Goal: Task Accomplishment & Management: Manage account settings

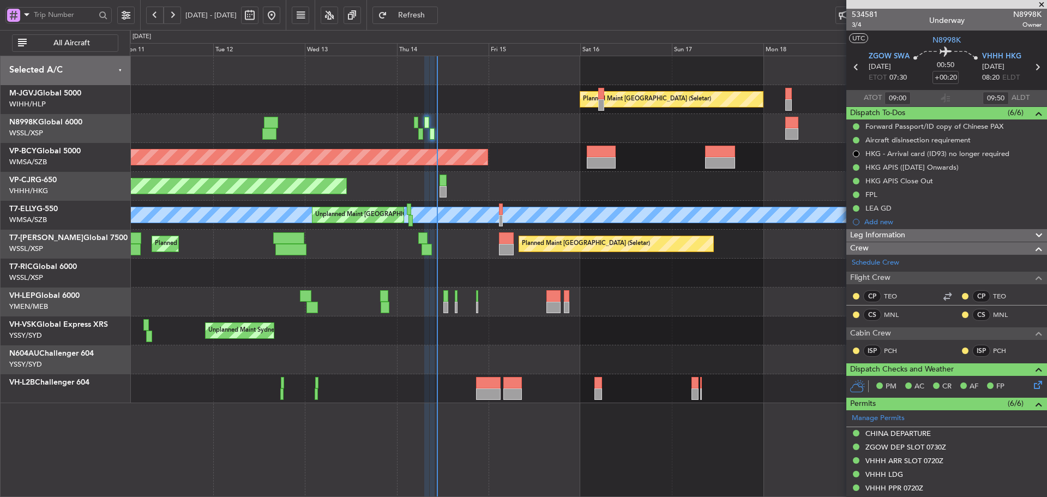
click at [633, 226] on div "Planned Maint Singapore (Seletar) Planned Maint Kuala Lumpur (Sultan Abdul Aziz…" at bounding box center [588, 229] width 917 height 347
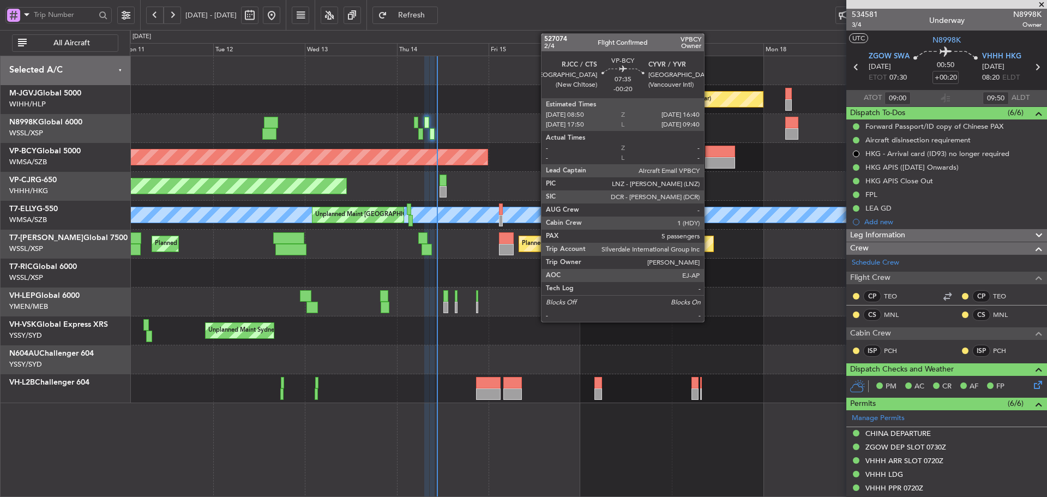
click at [710, 159] on div at bounding box center [720, 162] width 30 height 11
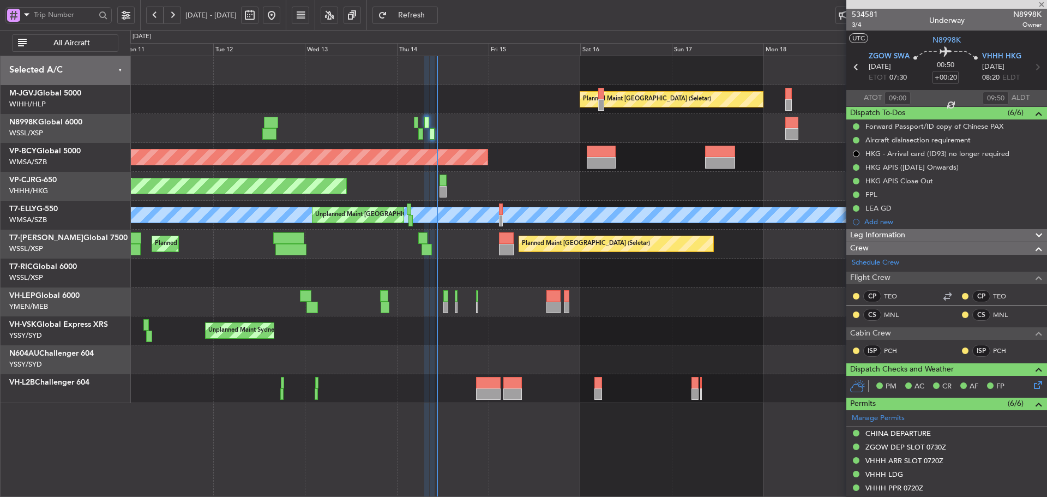
type input "-00:20"
type input "5"
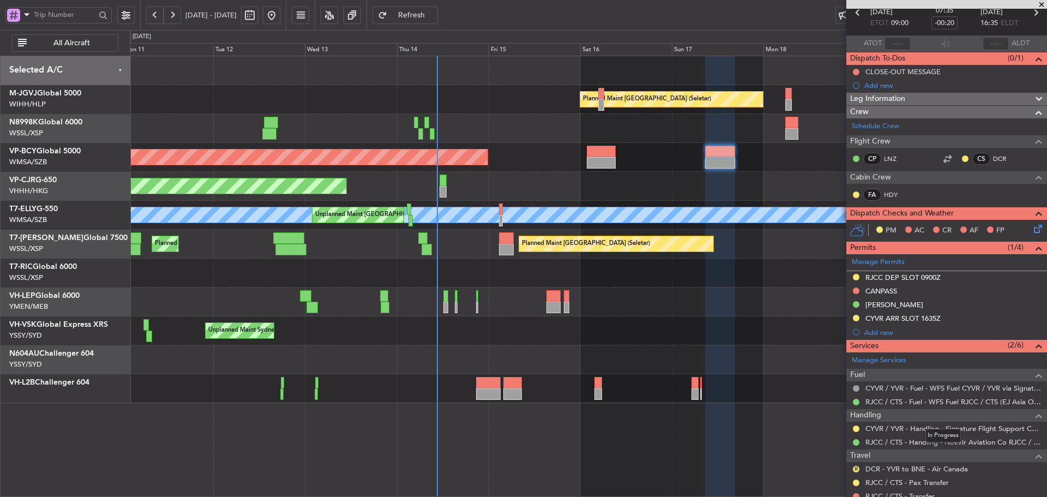
scroll to position [109, 0]
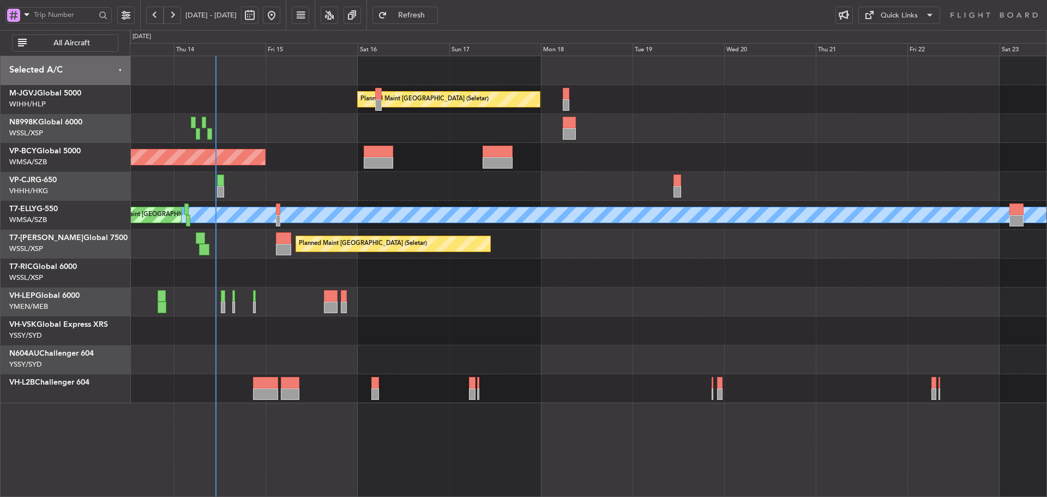
click at [537, 200] on div "Planned Maint [GEOGRAPHIC_DATA] ([GEOGRAPHIC_DATA] Intl) Planned Maint [GEOGRAP…" at bounding box center [588, 186] width 917 height 29
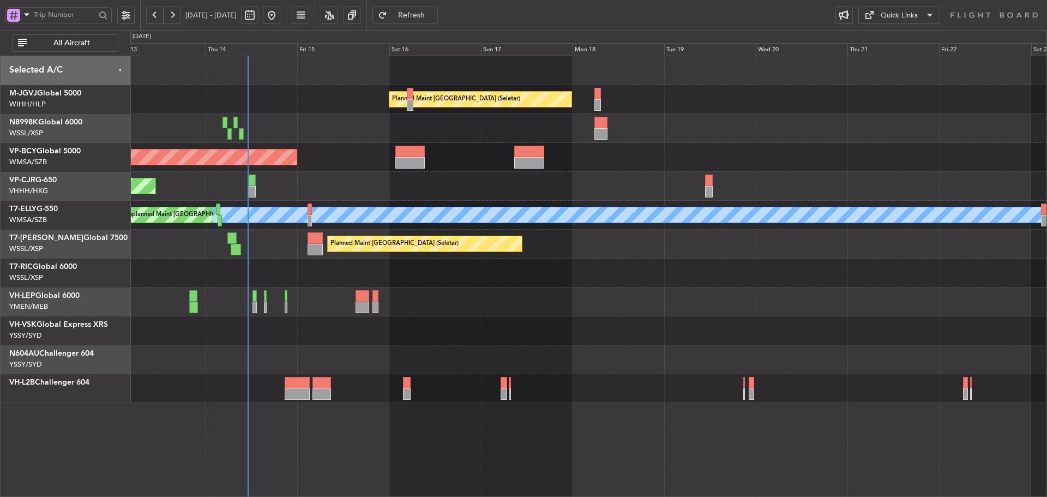
click at [530, 271] on div "Planned Maint [GEOGRAPHIC_DATA] (Seletar) Planned Maint [GEOGRAPHIC_DATA] (Sult…" at bounding box center [588, 229] width 917 height 347
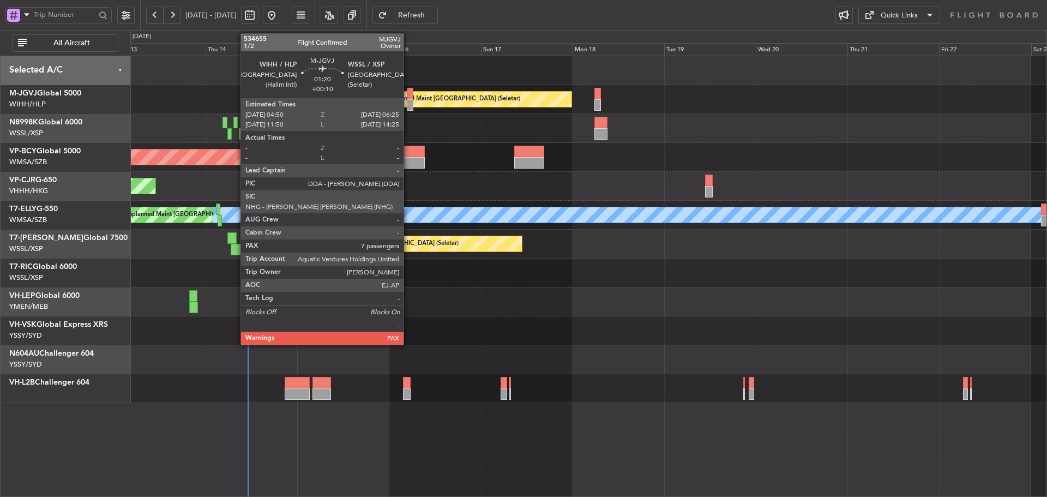
click at [409, 100] on div at bounding box center [410, 104] width 7 height 11
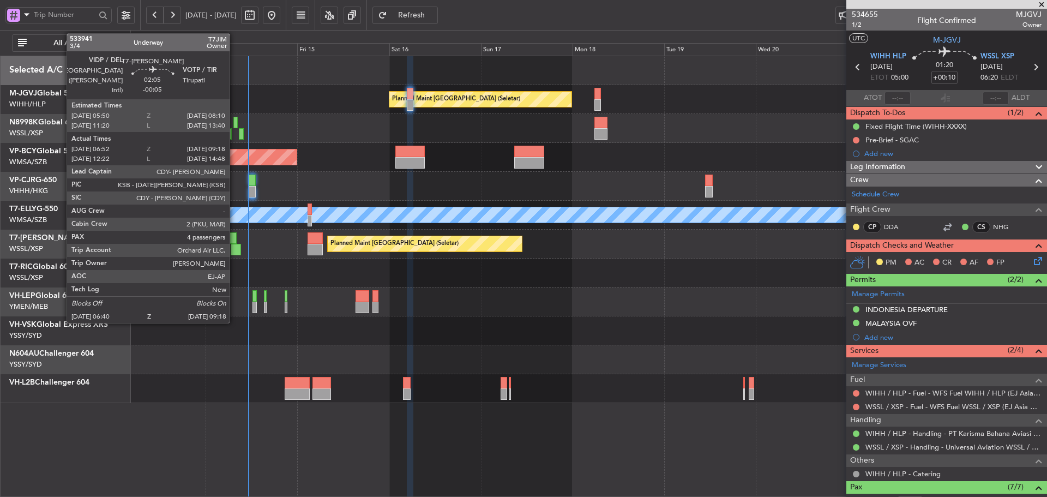
click at [235, 250] on div at bounding box center [236, 249] width 10 height 11
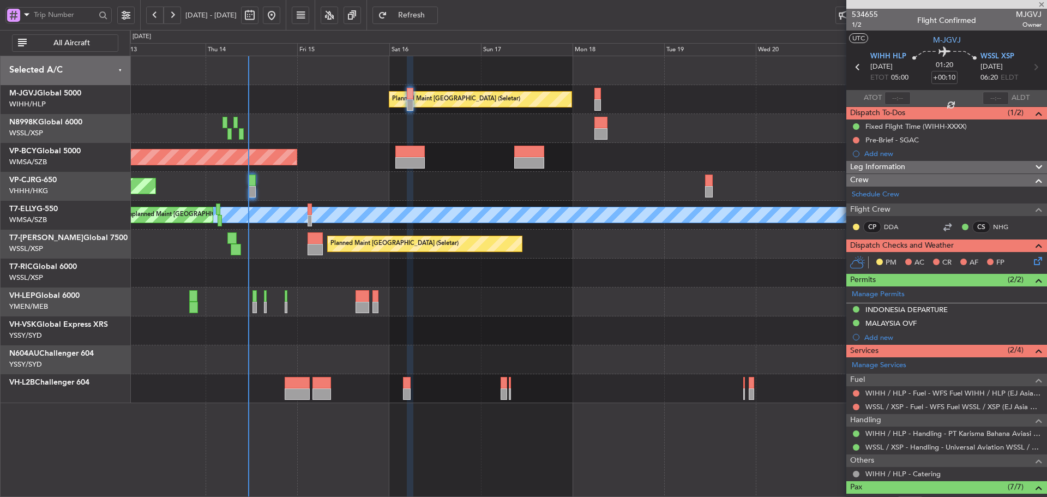
type input "-00:05"
type input "07:02"
type input "09:13"
type input "4"
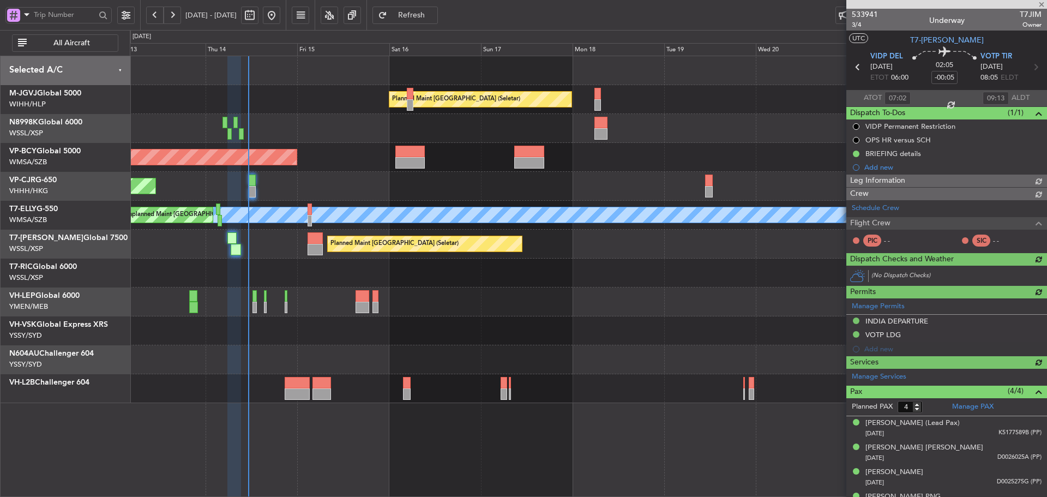
type input "[PERSON_NAME] (KYA)"
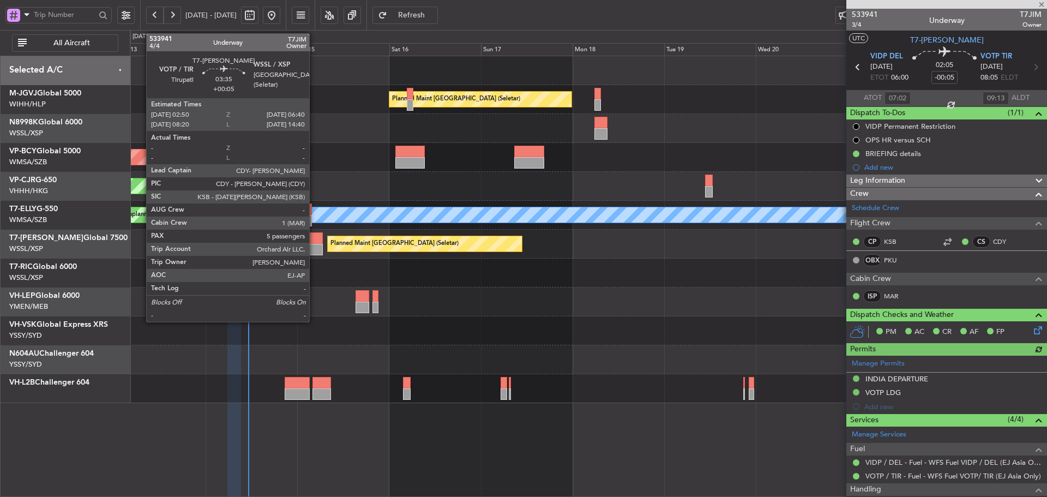
click at [315, 243] on div at bounding box center [315, 237] width 15 height 11
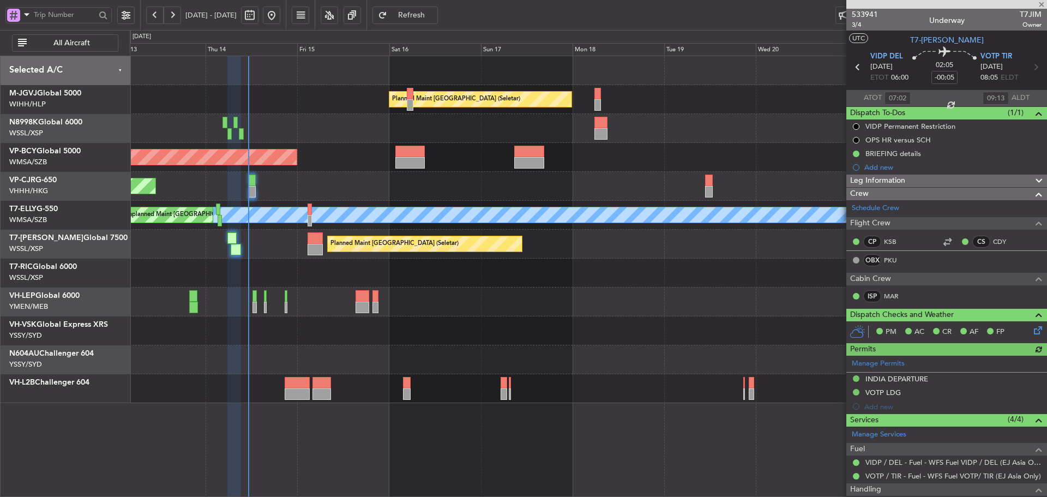
type input "+00:05"
type input "5"
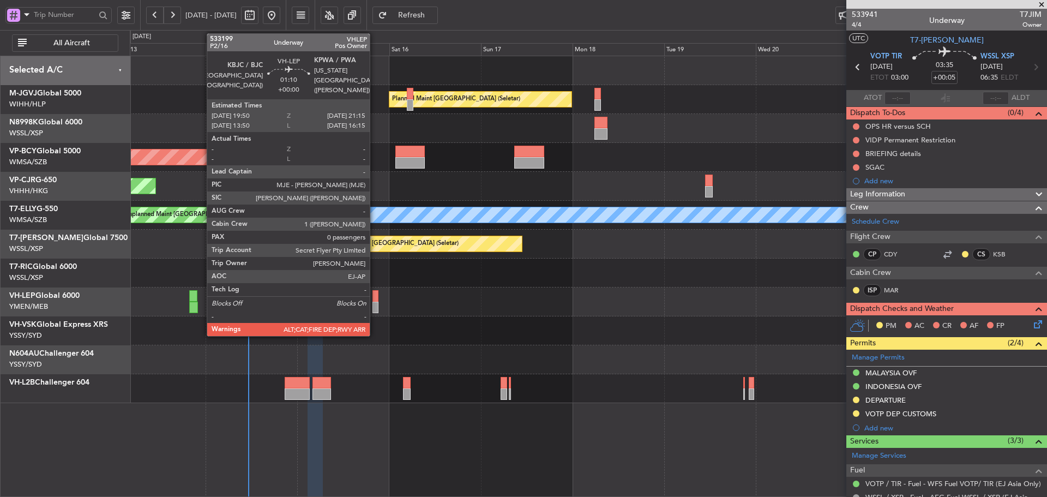
click at [375, 298] on div at bounding box center [375, 295] width 5 height 11
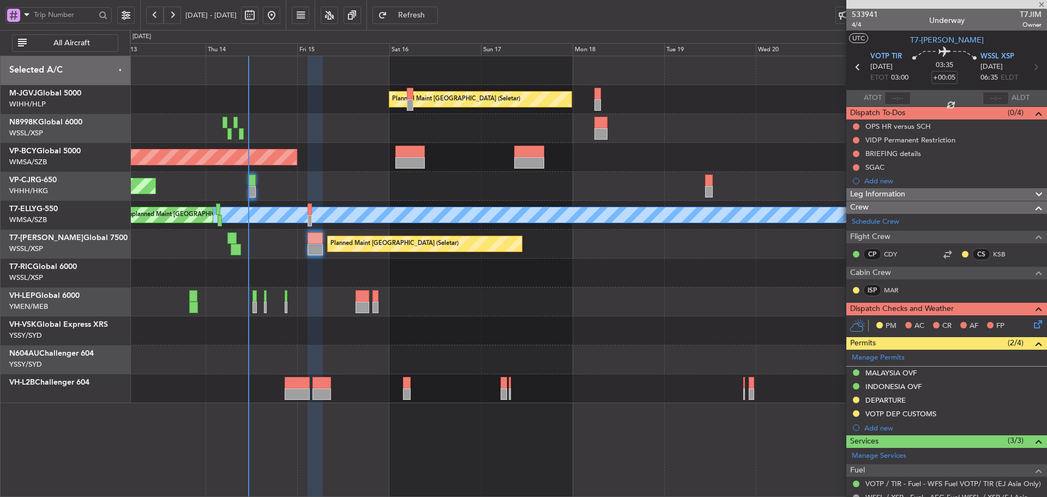
type input "0"
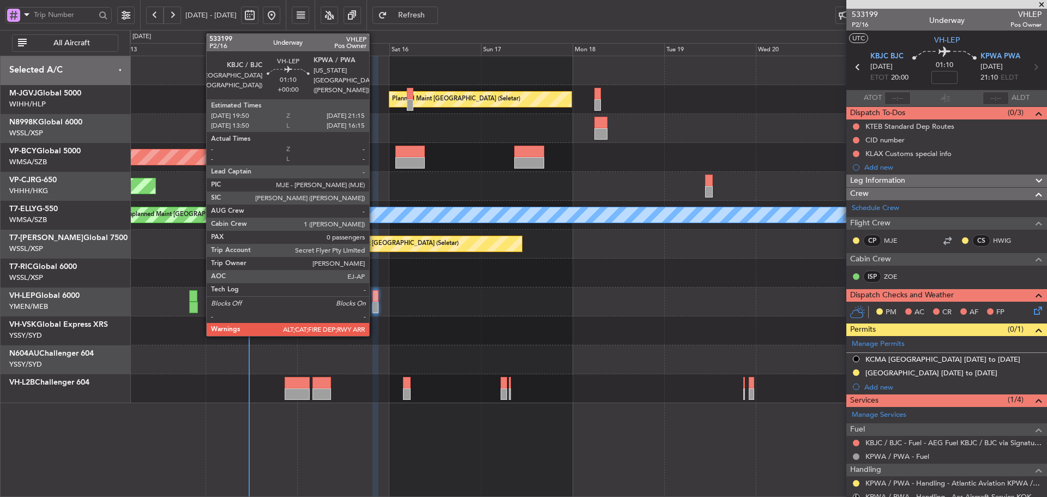
click at [374, 300] on div at bounding box center [375, 295] width 5 height 11
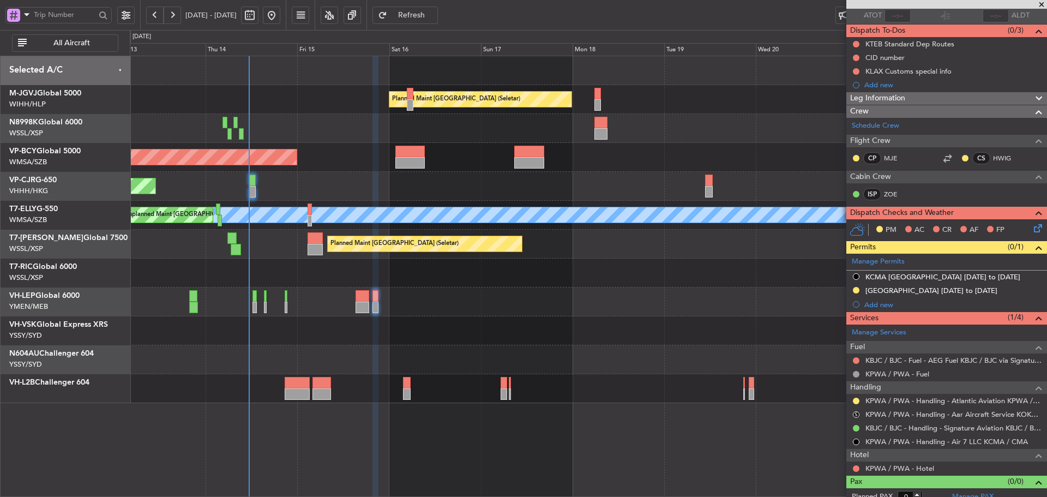
scroll to position [91, 0]
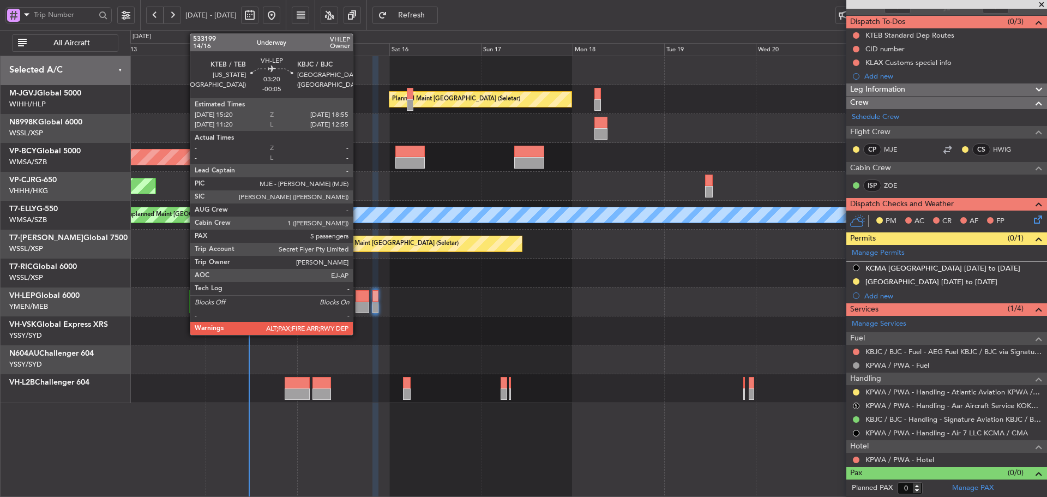
click at [358, 303] on div at bounding box center [363, 307] width 14 height 11
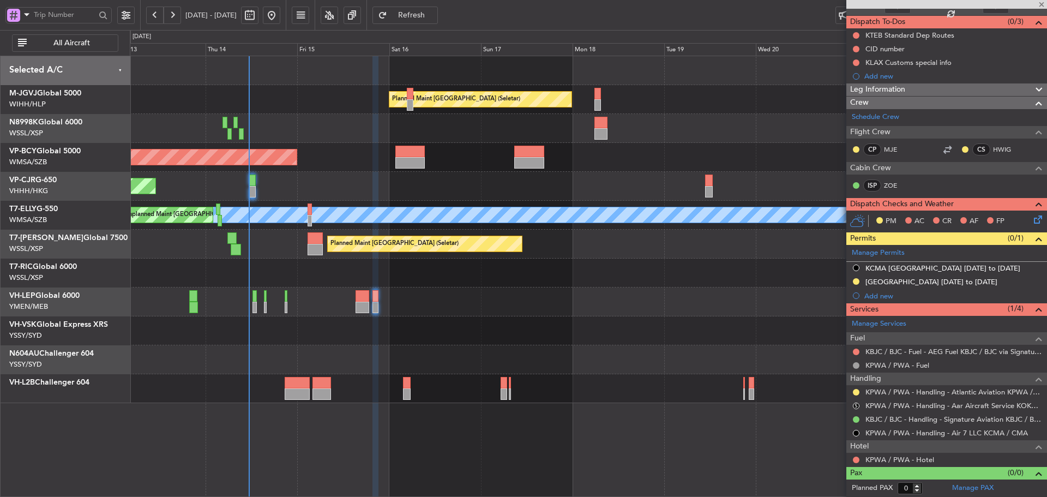
type input "-00:05"
type input "6"
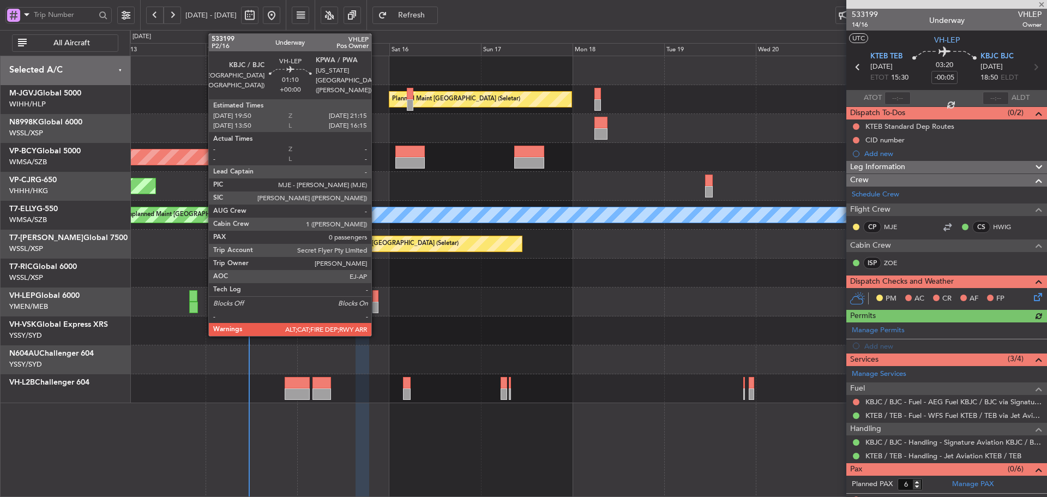
click at [376, 298] on div at bounding box center [375, 295] width 5 height 11
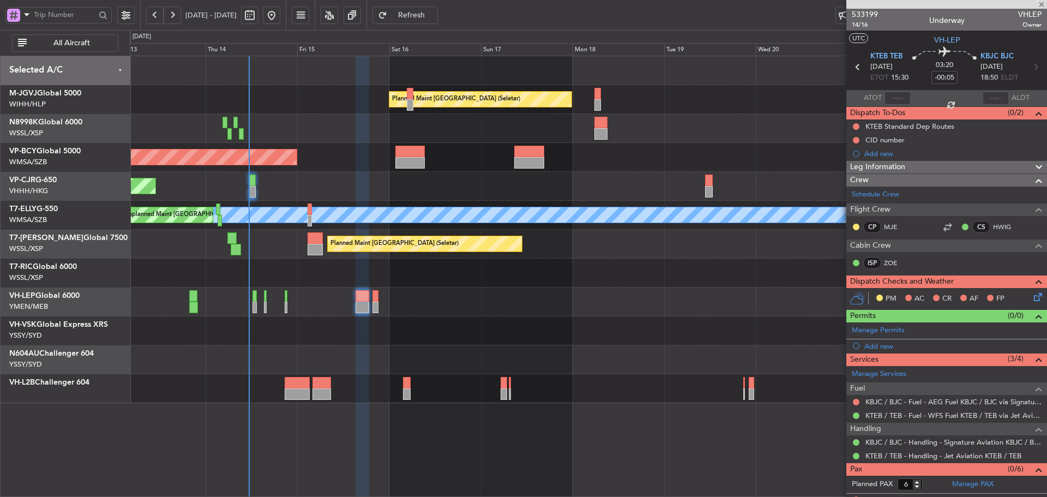
type input "0"
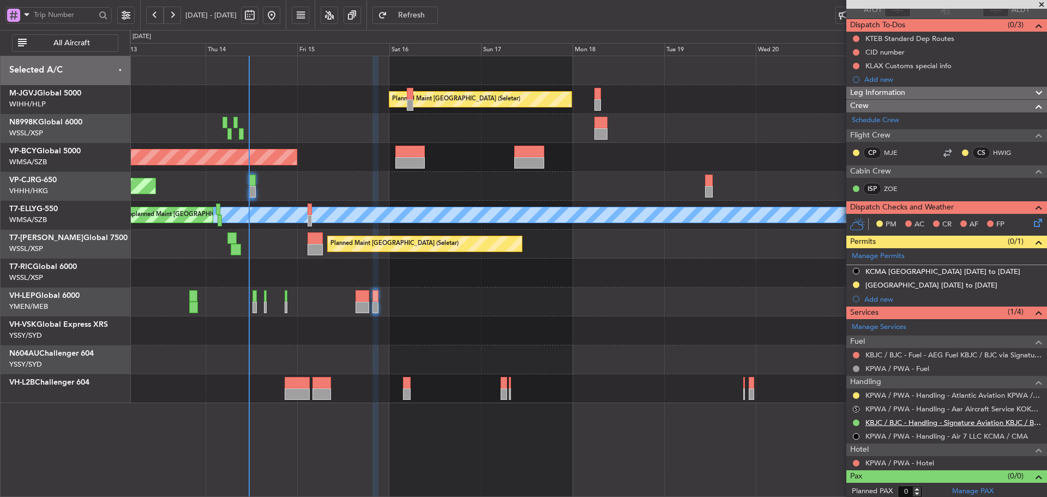
scroll to position [91, 0]
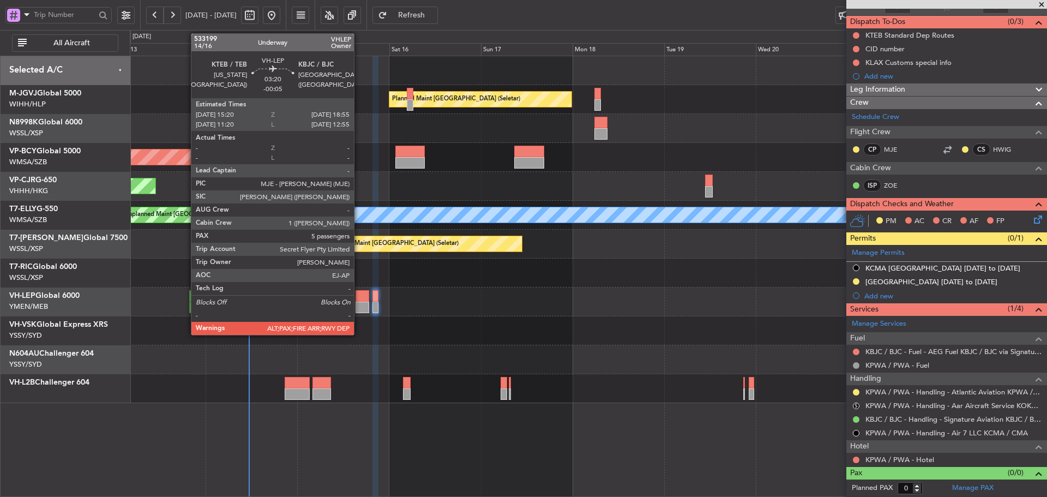
click at [361, 296] on div at bounding box center [363, 295] width 14 height 11
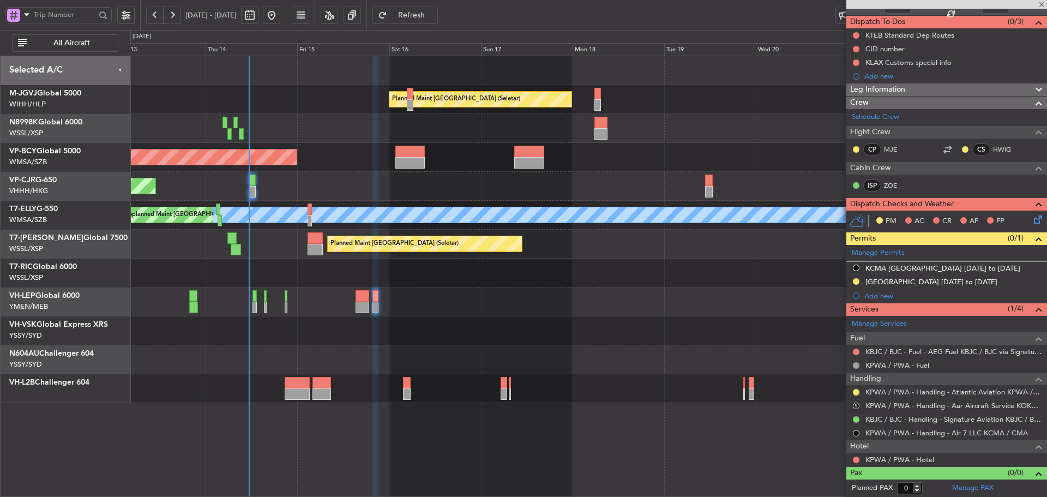
type input "-00:05"
type input "6"
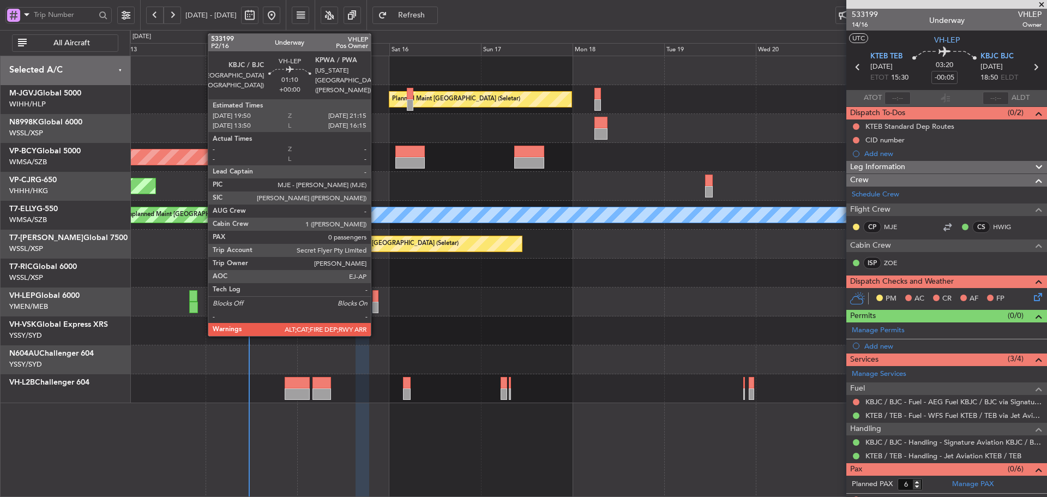
click at [376, 305] on div at bounding box center [375, 307] width 5 height 11
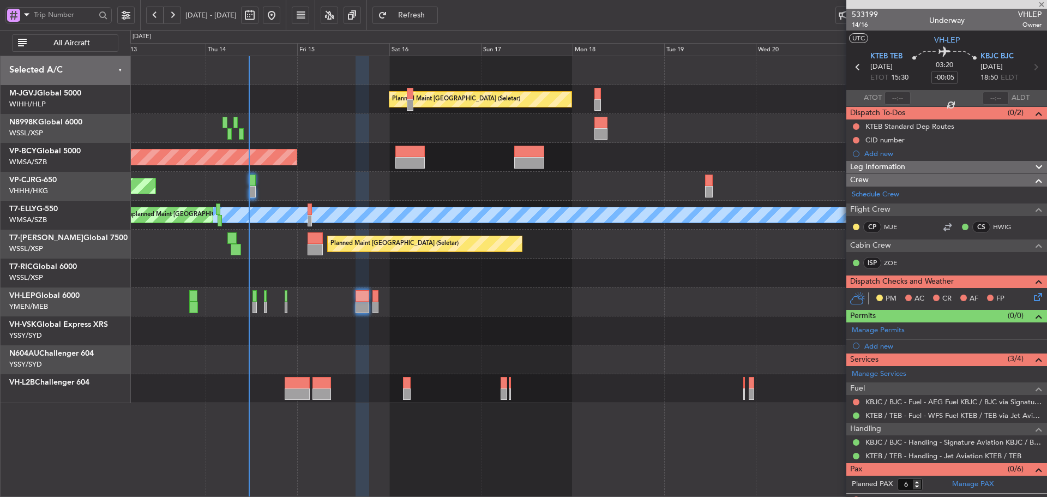
type input "0"
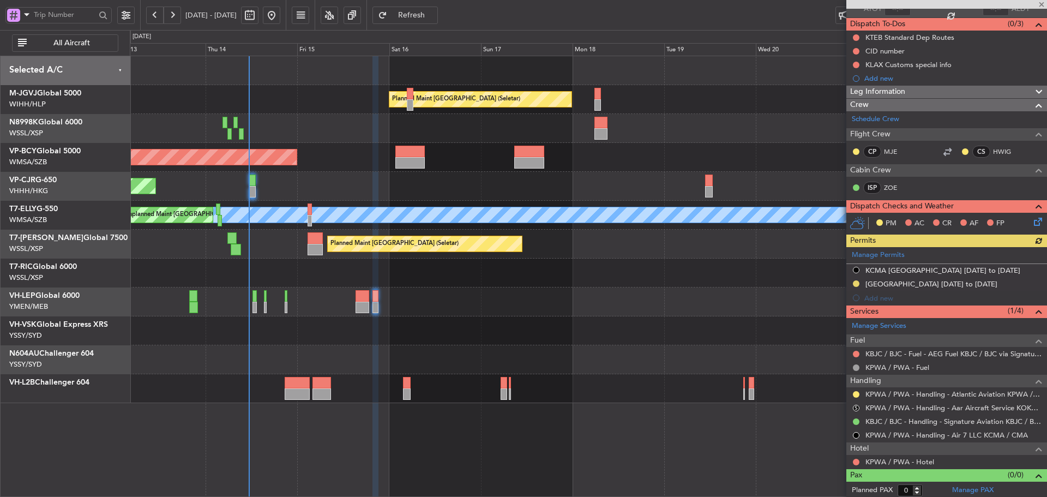
scroll to position [91, 0]
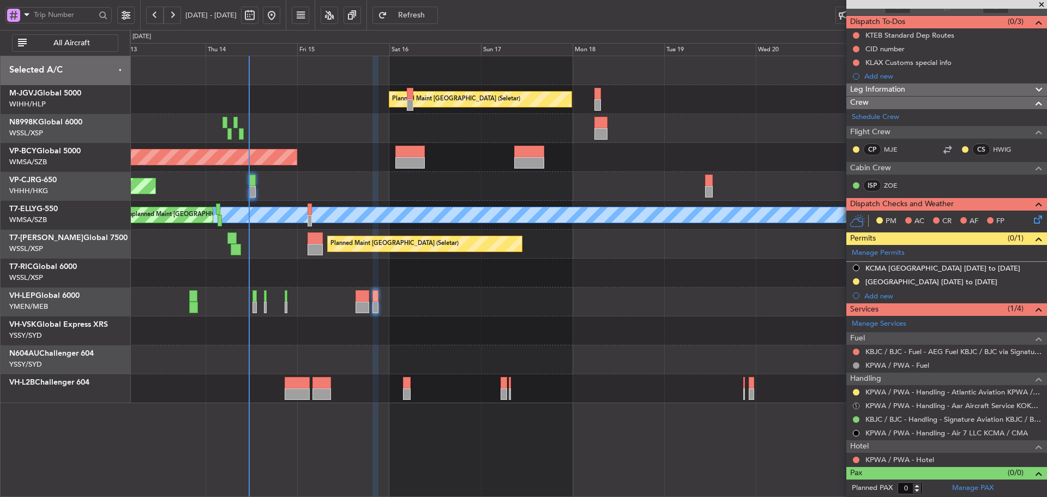
click at [856, 404] on button "S" at bounding box center [856, 406] width 7 height 7
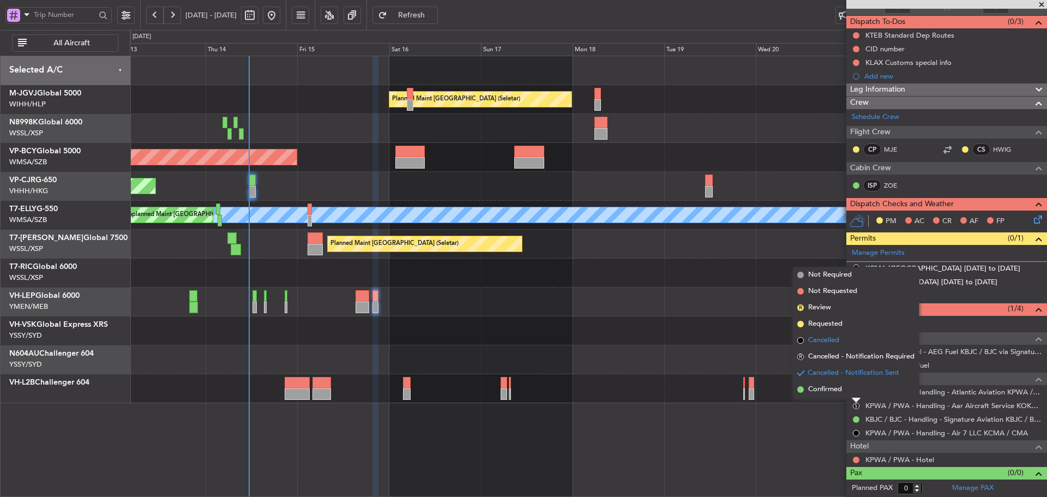
click at [800, 342] on span at bounding box center [801, 340] width 7 height 7
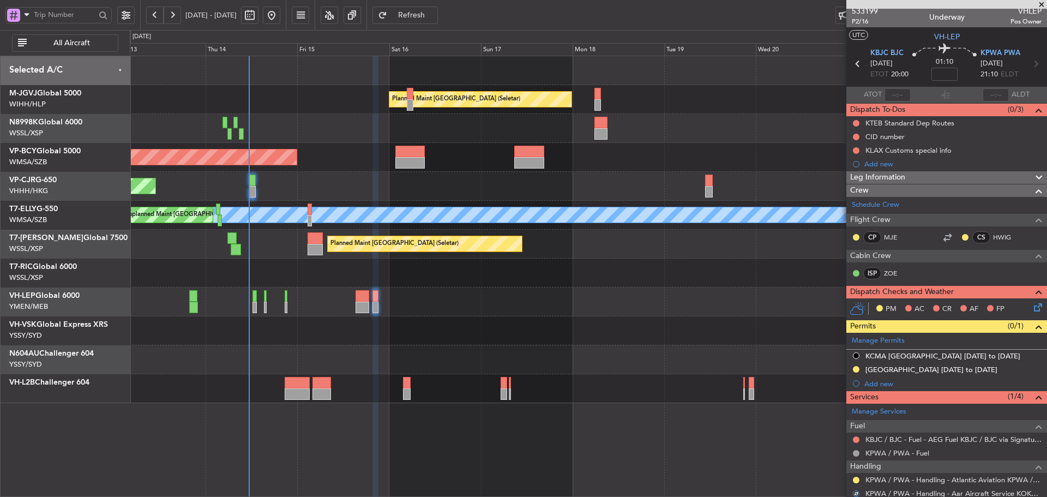
scroll to position [0, 0]
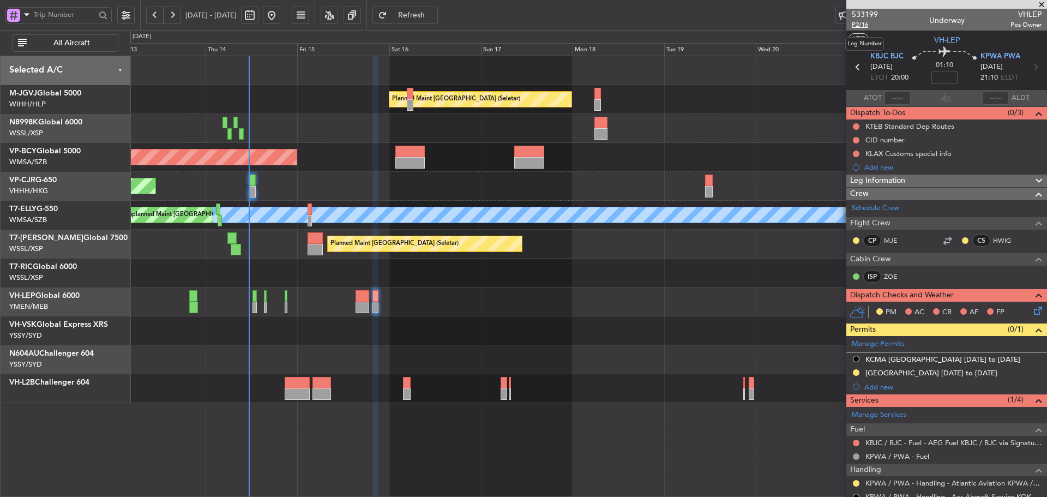
click at [858, 26] on span "P2/16" at bounding box center [865, 24] width 26 height 9
click at [434, 15] on span "Refresh" at bounding box center [412, 15] width 45 height 8
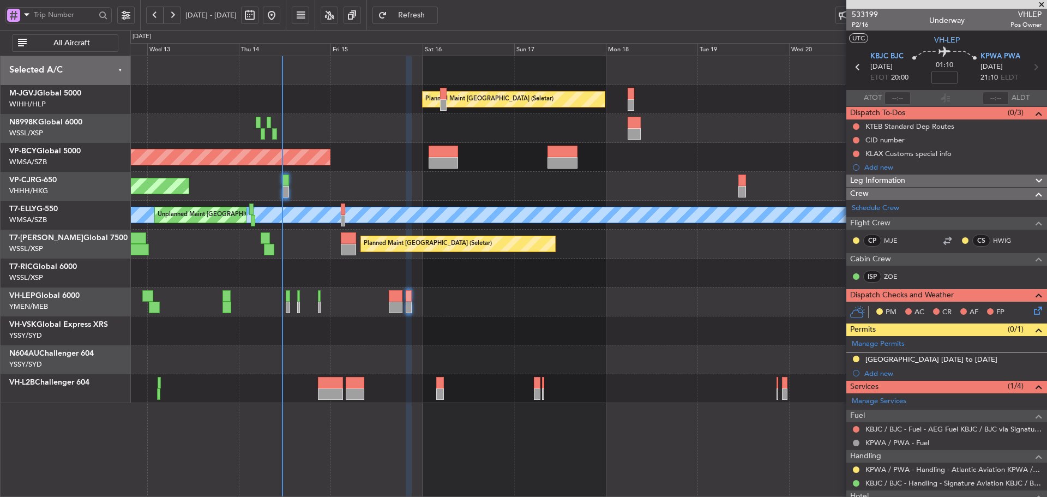
click at [619, 320] on div "Planned Maint [GEOGRAPHIC_DATA] (Seletar) Planned Maint [GEOGRAPHIC_DATA] (Sult…" at bounding box center [588, 229] width 917 height 347
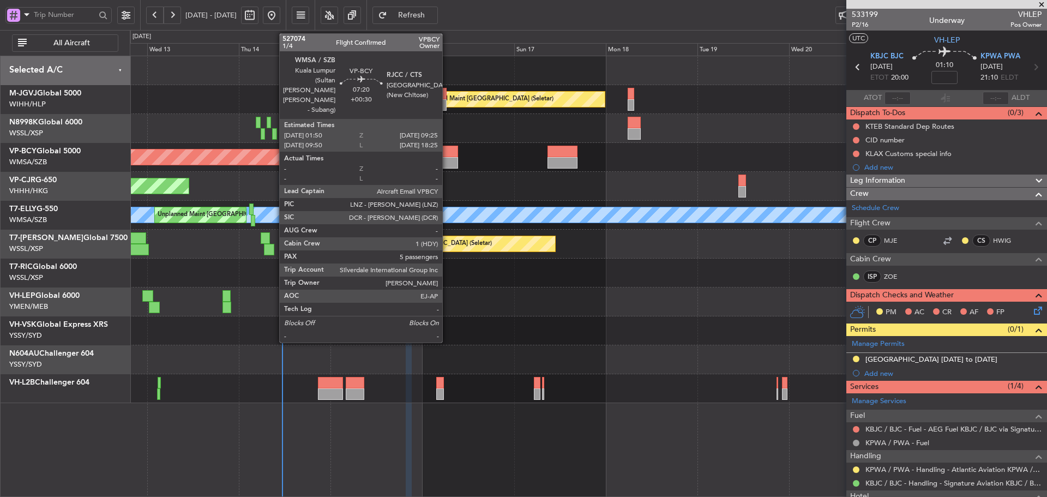
click at [446, 157] on div at bounding box center [443, 151] width 29 height 11
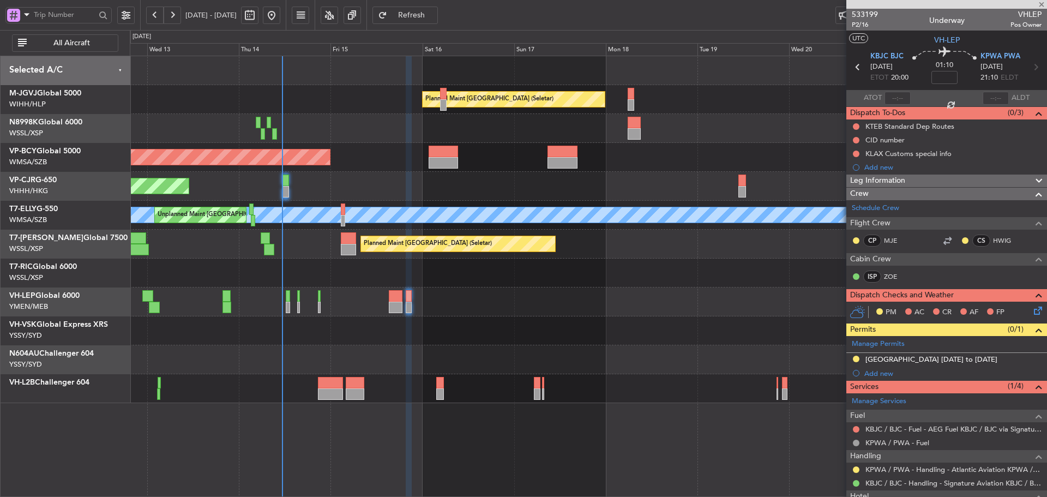
type input "+00:30"
type input "5"
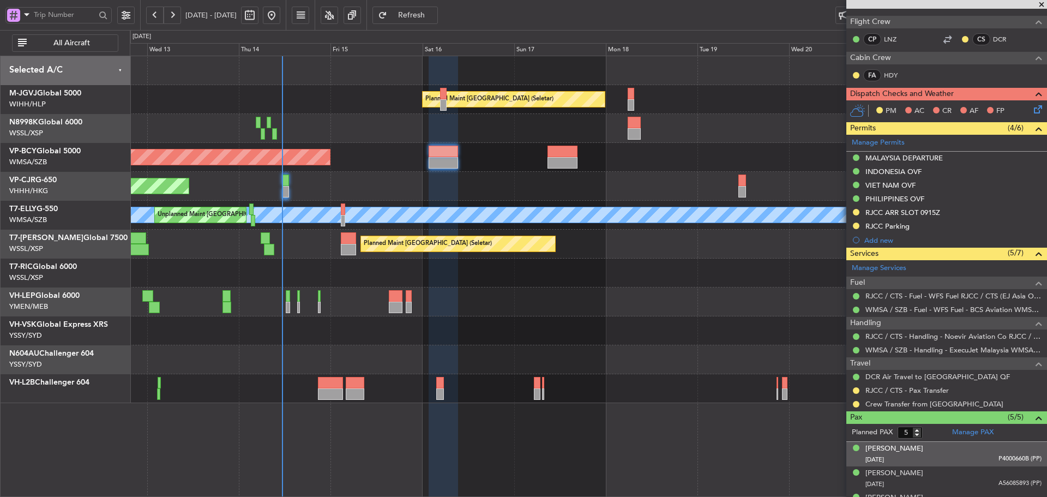
scroll to position [218, 0]
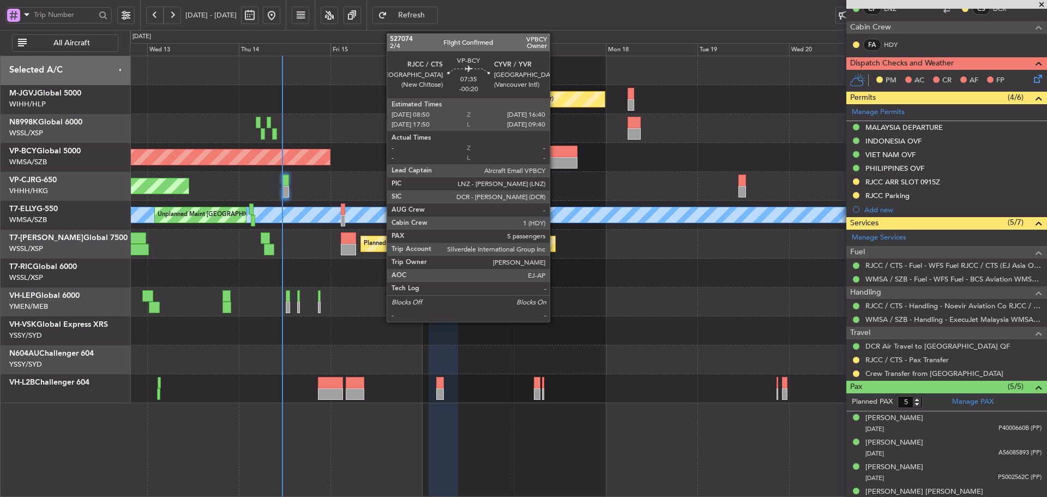
click at [555, 163] on div at bounding box center [563, 162] width 30 height 11
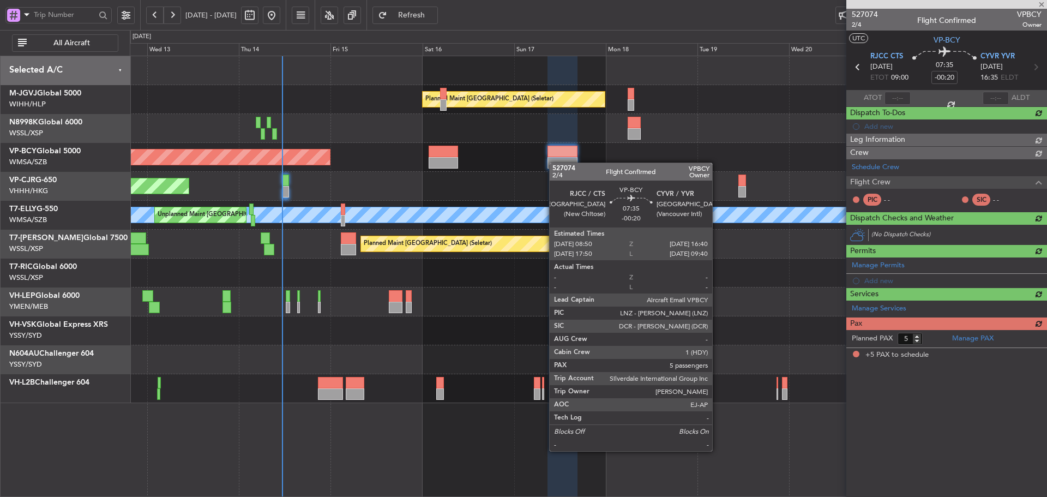
scroll to position [0, 0]
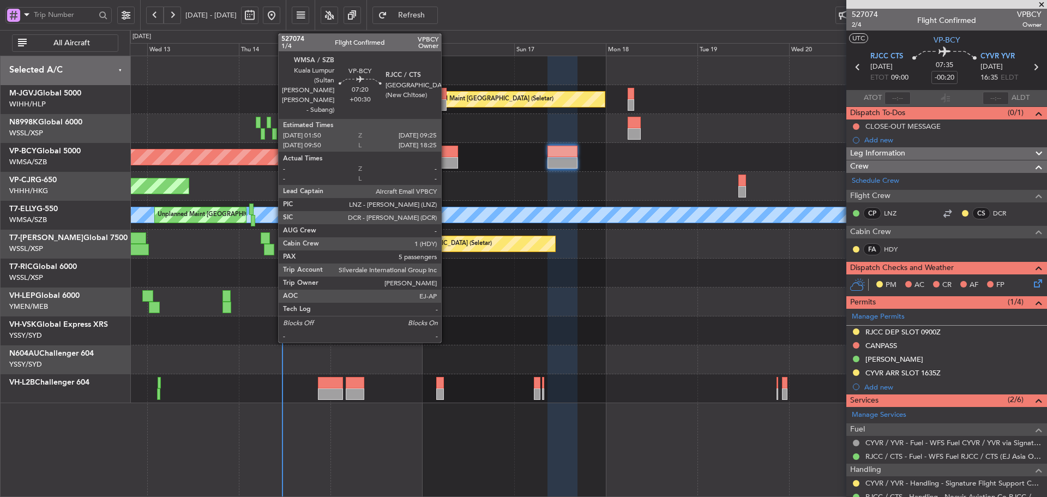
click at [446, 158] on div at bounding box center [443, 162] width 29 height 11
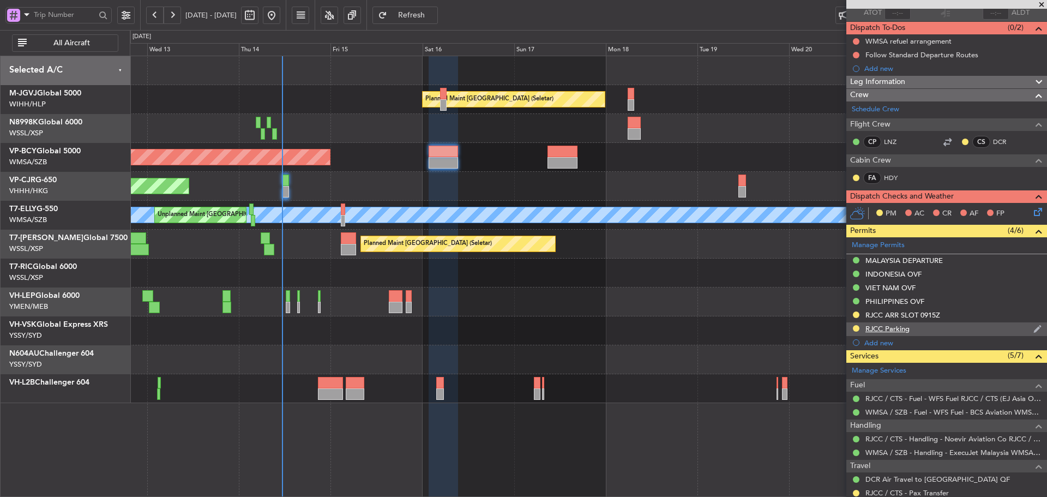
scroll to position [109, 0]
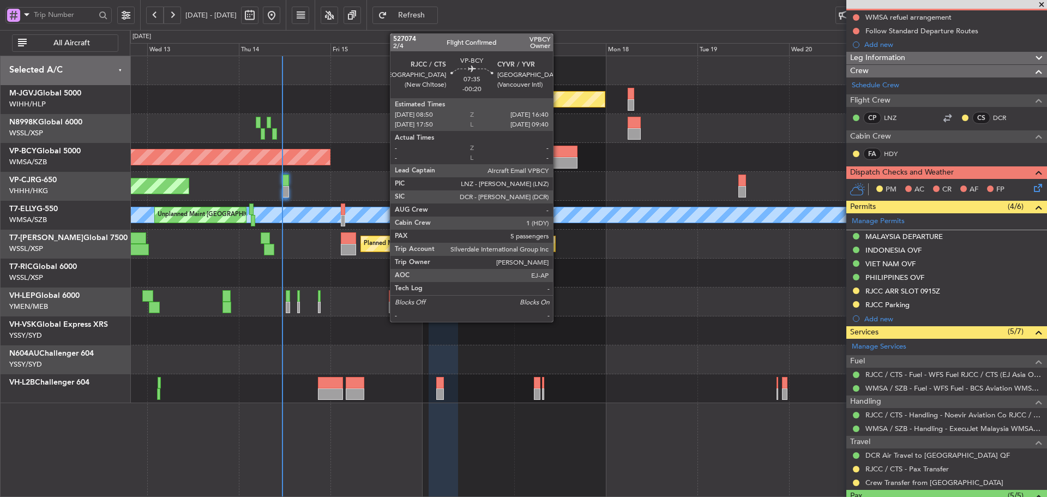
click at [558, 157] on div at bounding box center [563, 151] width 30 height 11
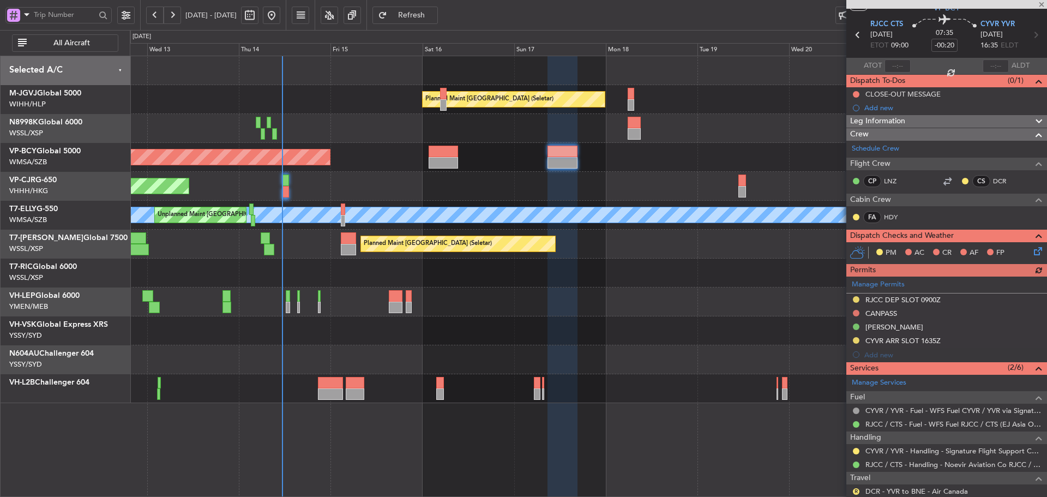
scroll to position [55, 0]
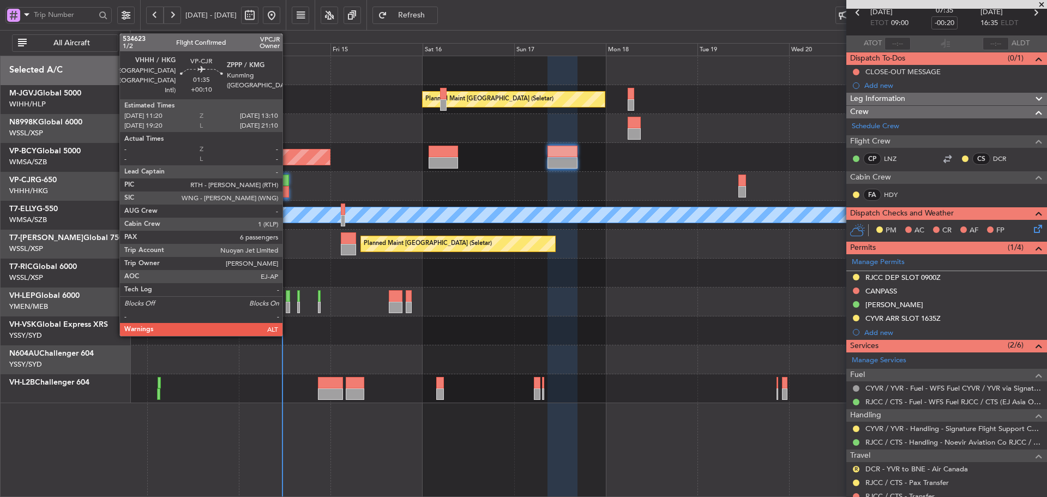
click at [287, 190] on div at bounding box center [285, 191] width 7 height 11
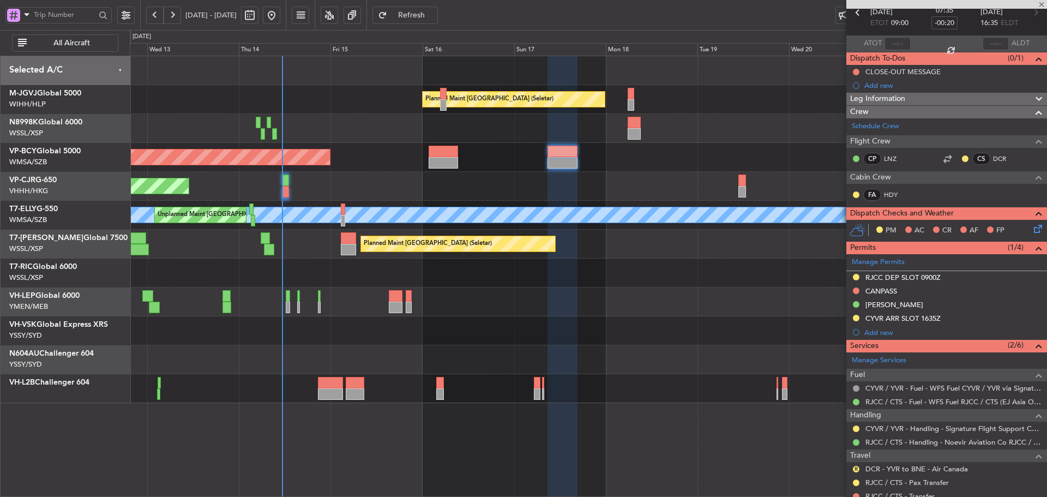
type input "+00:10"
type input "6"
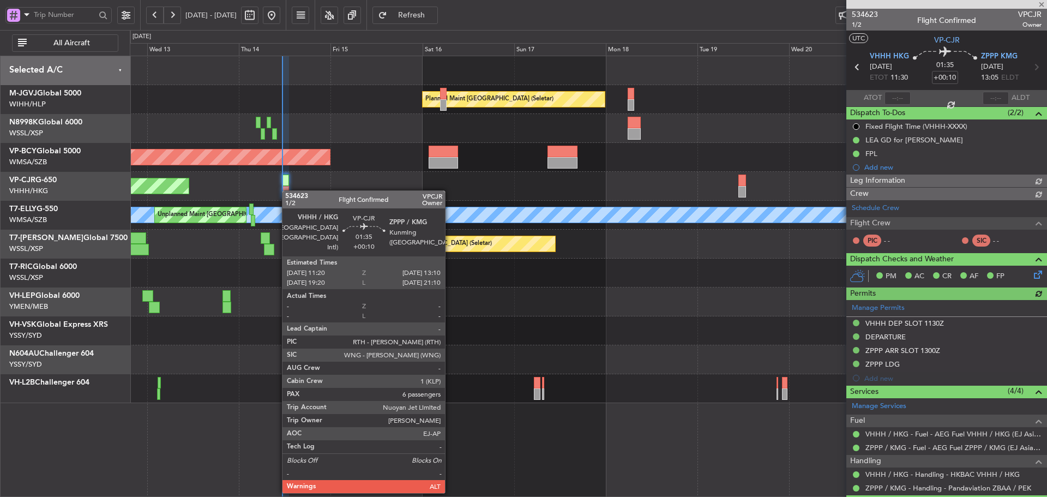
type input "[PERSON_NAME] (LEU)"
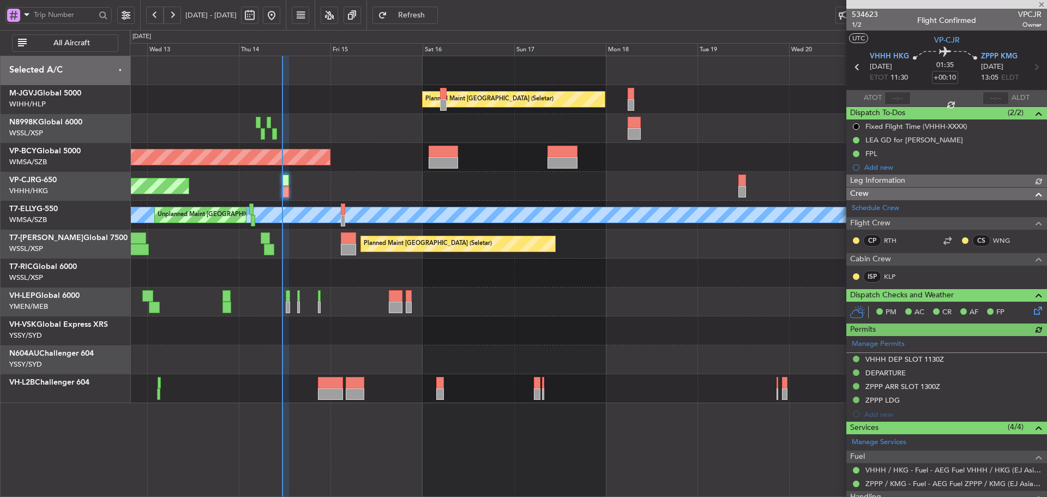
type input "[PERSON_NAME] (LEU)"
click at [334, 402] on div at bounding box center [588, 388] width 917 height 29
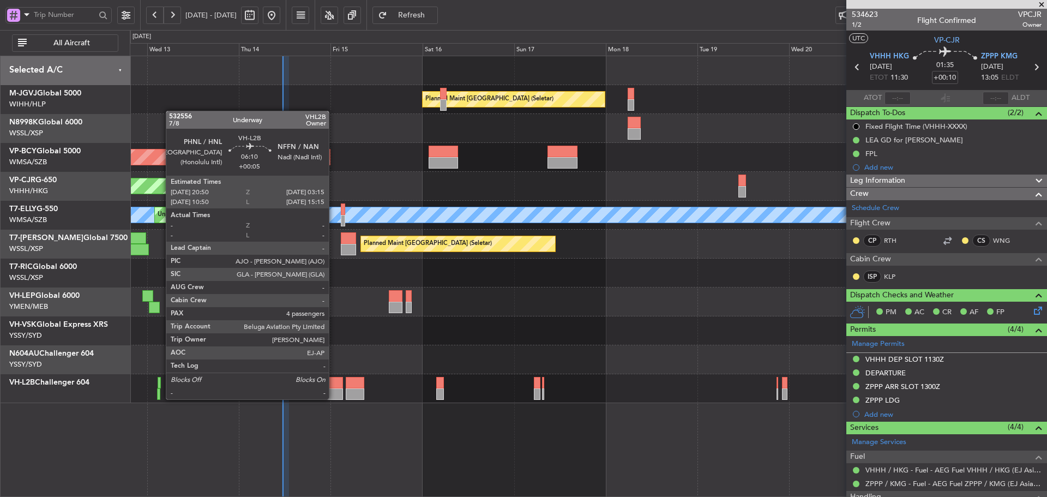
click at [333, 398] on div at bounding box center [330, 393] width 25 height 11
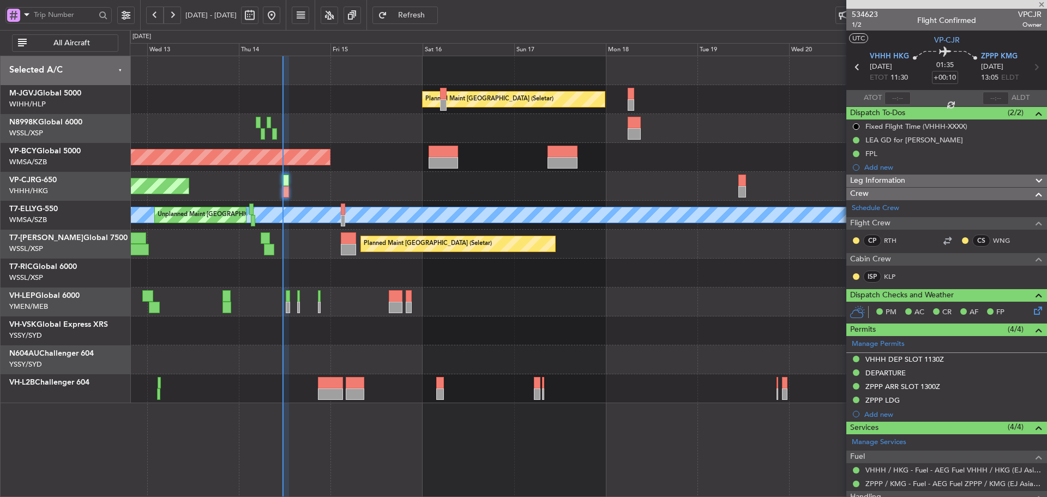
type input "+00:05"
type input "4"
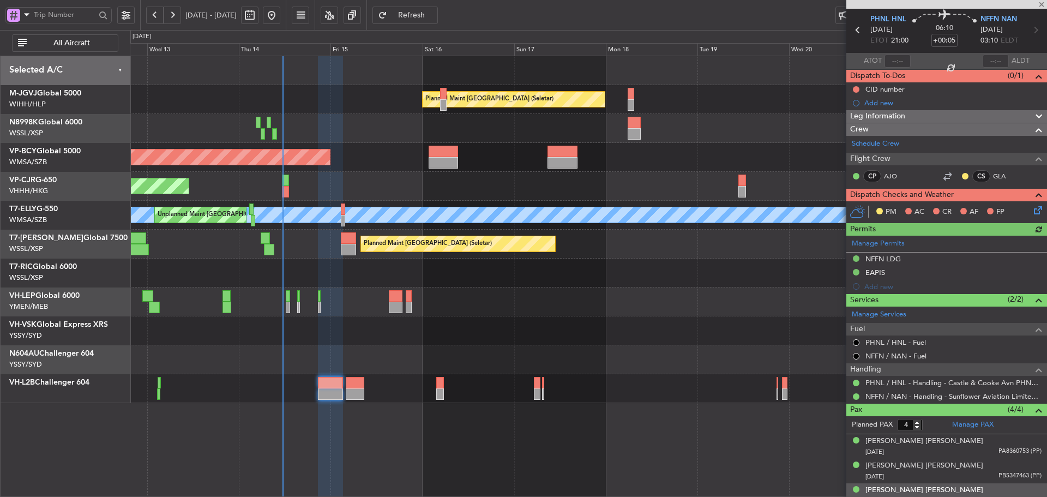
scroll to position [72, 0]
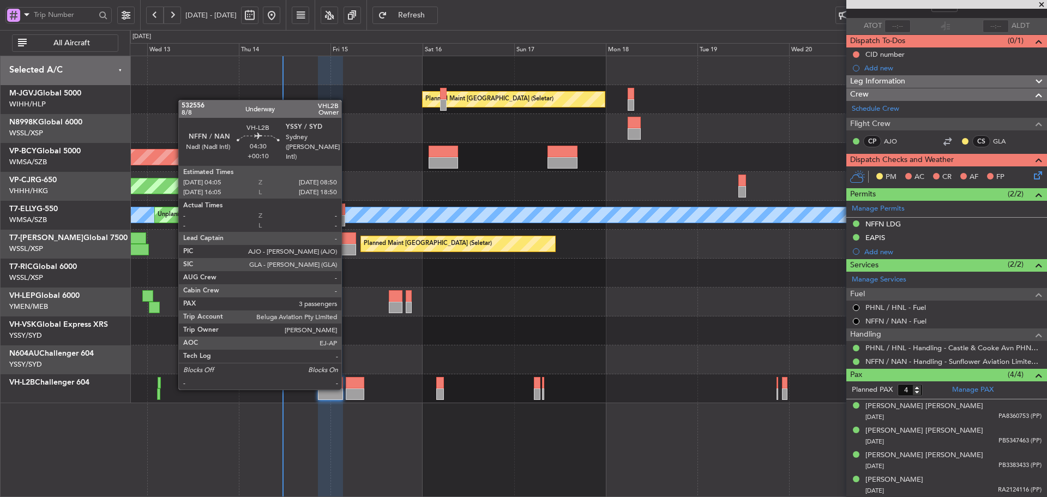
click at [346, 388] on div at bounding box center [355, 393] width 19 height 11
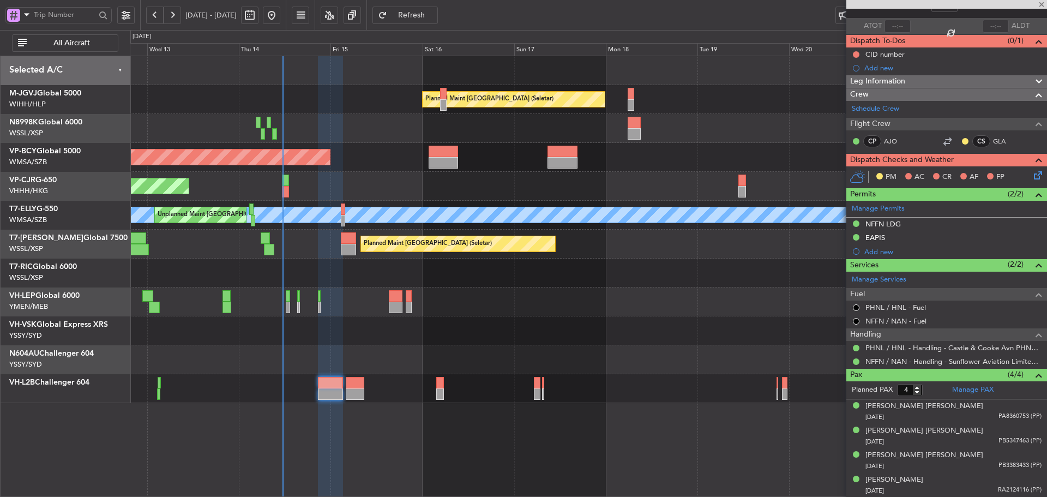
type input "+00:10"
type input "3"
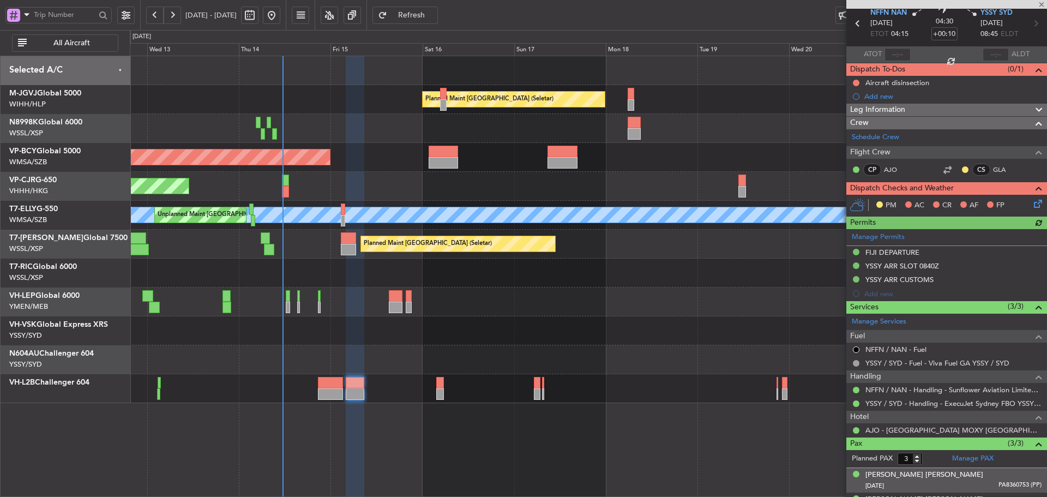
scroll to position [88, 0]
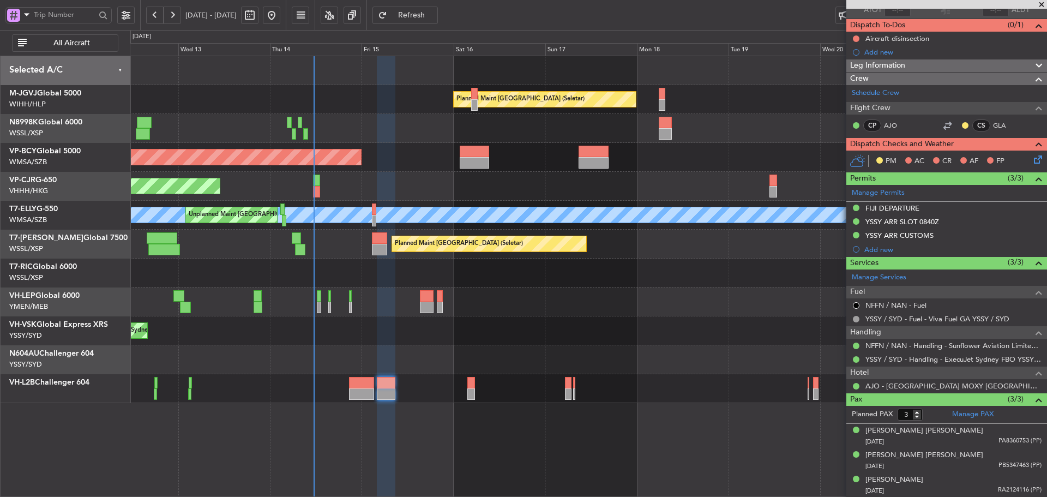
click at [517, 339] on div "Unplanned Maint Sydney ([PERSON_NAME] Intl)" at bounding box center [588, 330] width 917 height 29
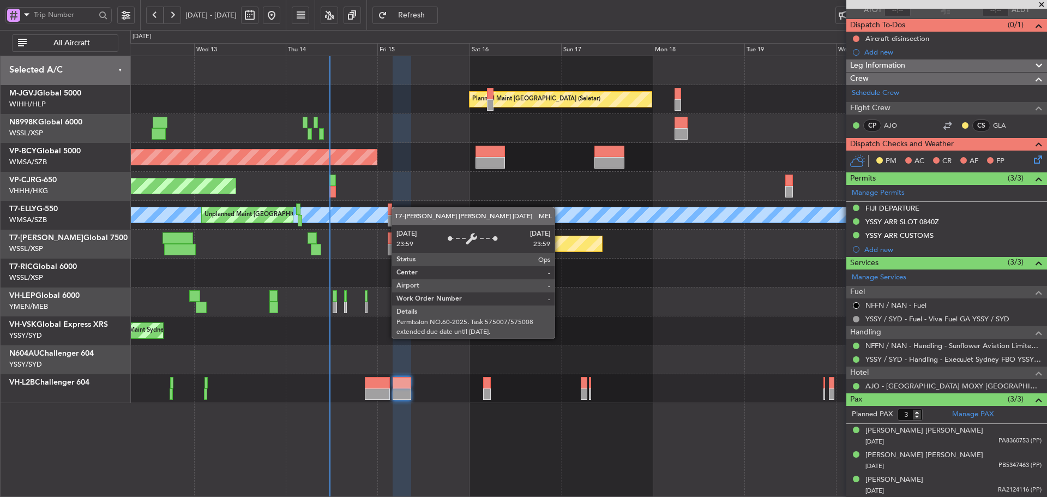
click at [398, 212] on div "Planned Maint [GEOGRAPHIC_DATA] (Seletar) Planned Maint [GEOGRAPHIC_DATA] (Sult…" at bounding box center [588, 229] width 917 height 347
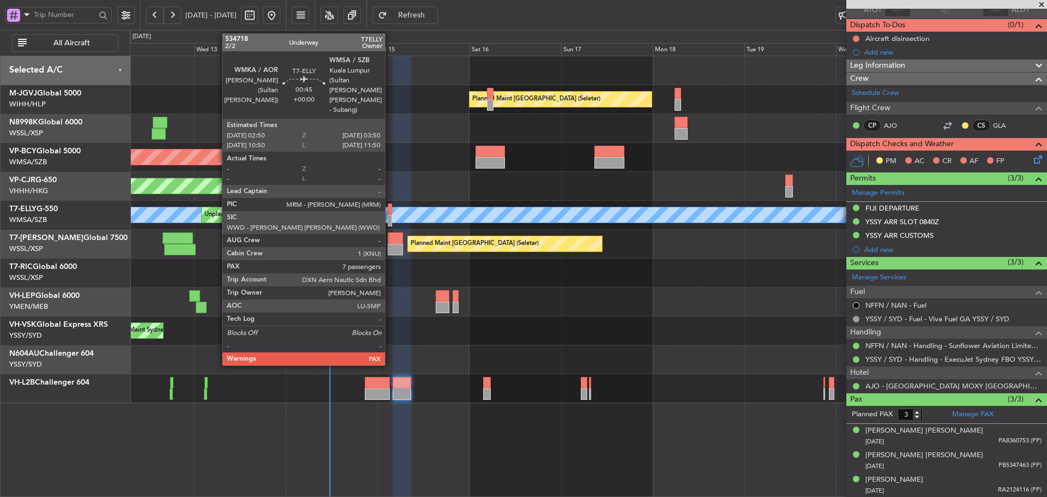
click at [390, 212] on div at bounding box center [390, 208] width 4 height 11
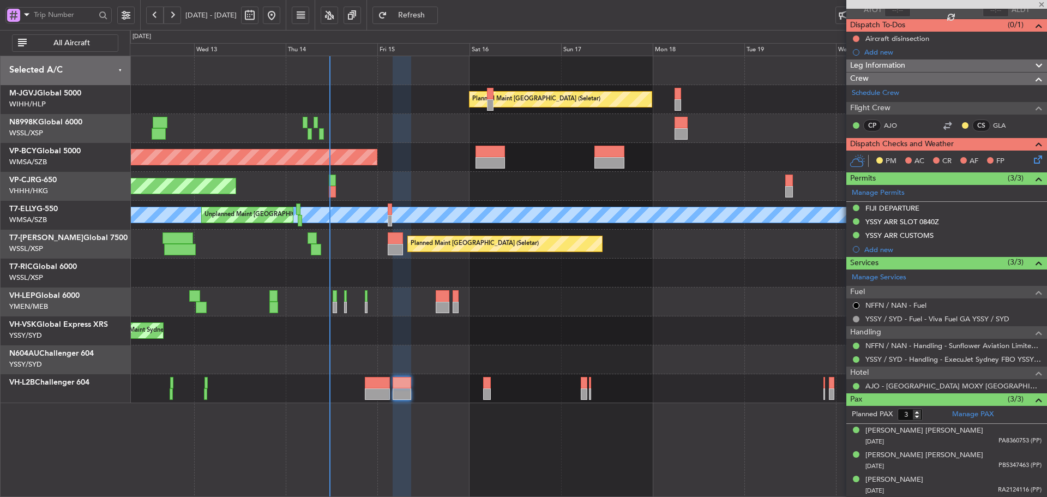
type input "7"
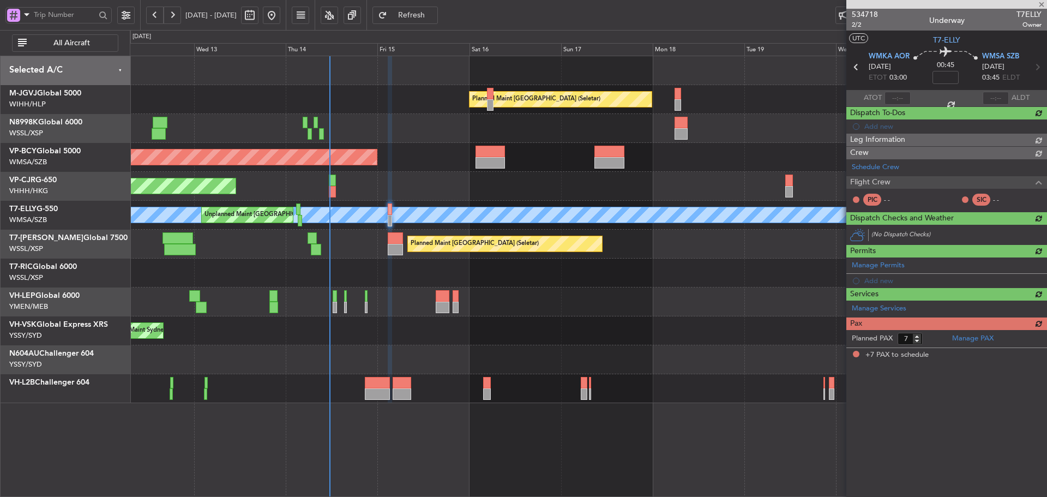
scroll to position [0, 0]
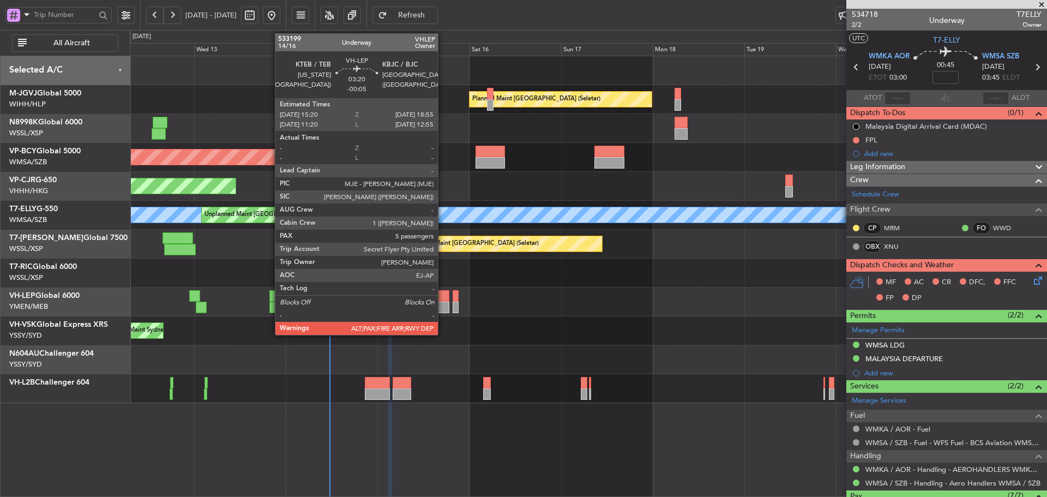
click at [443, 302] on div at bounding box center [443, 307] width 14 height 11
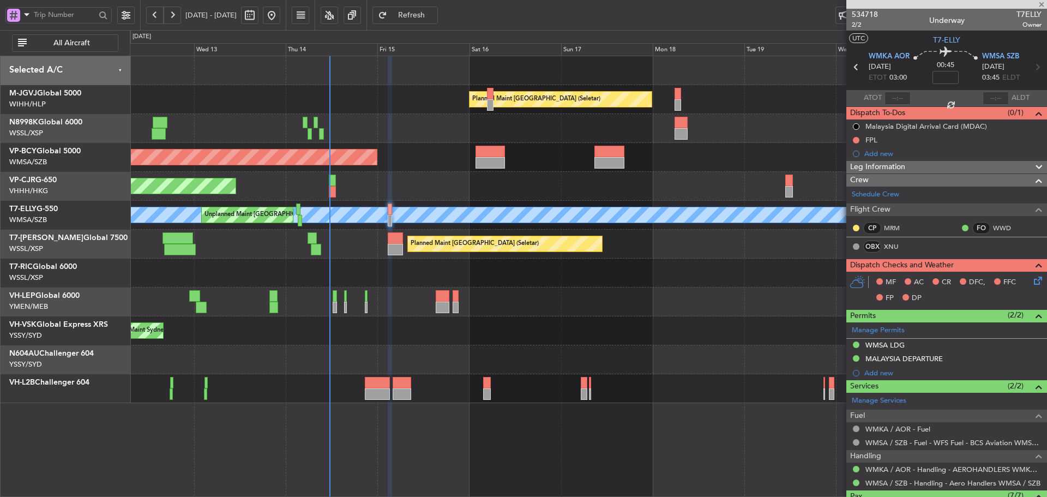
type input "-00:05"
type input "6"
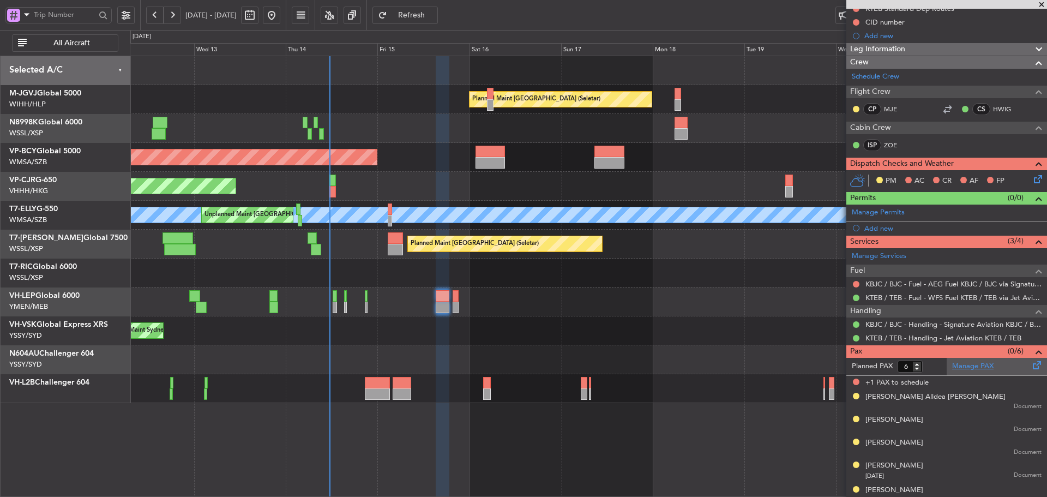
scroll to position [127, 0]
